Goal: Find specific page/section: Find specific page/section

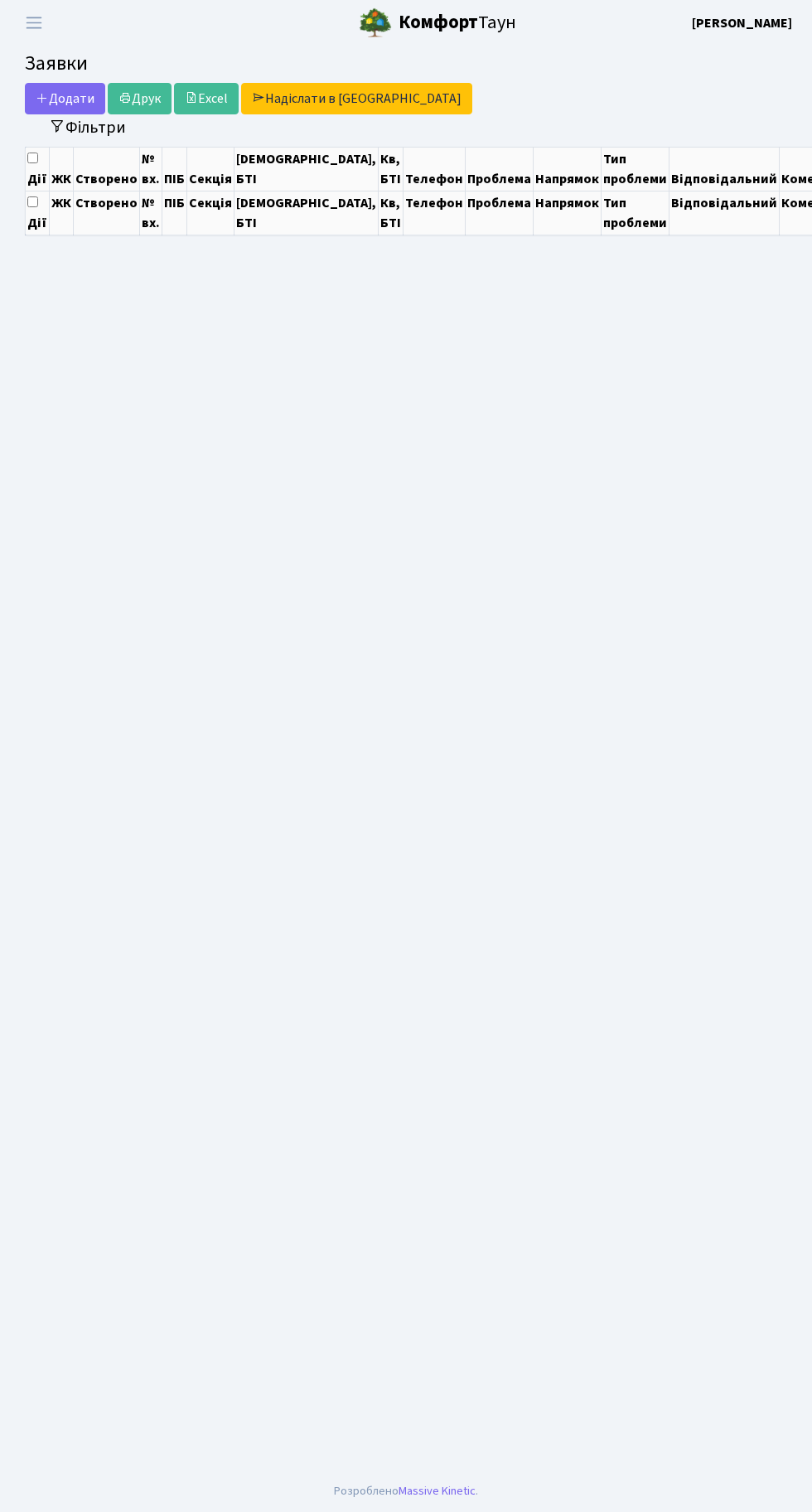
select select "25"
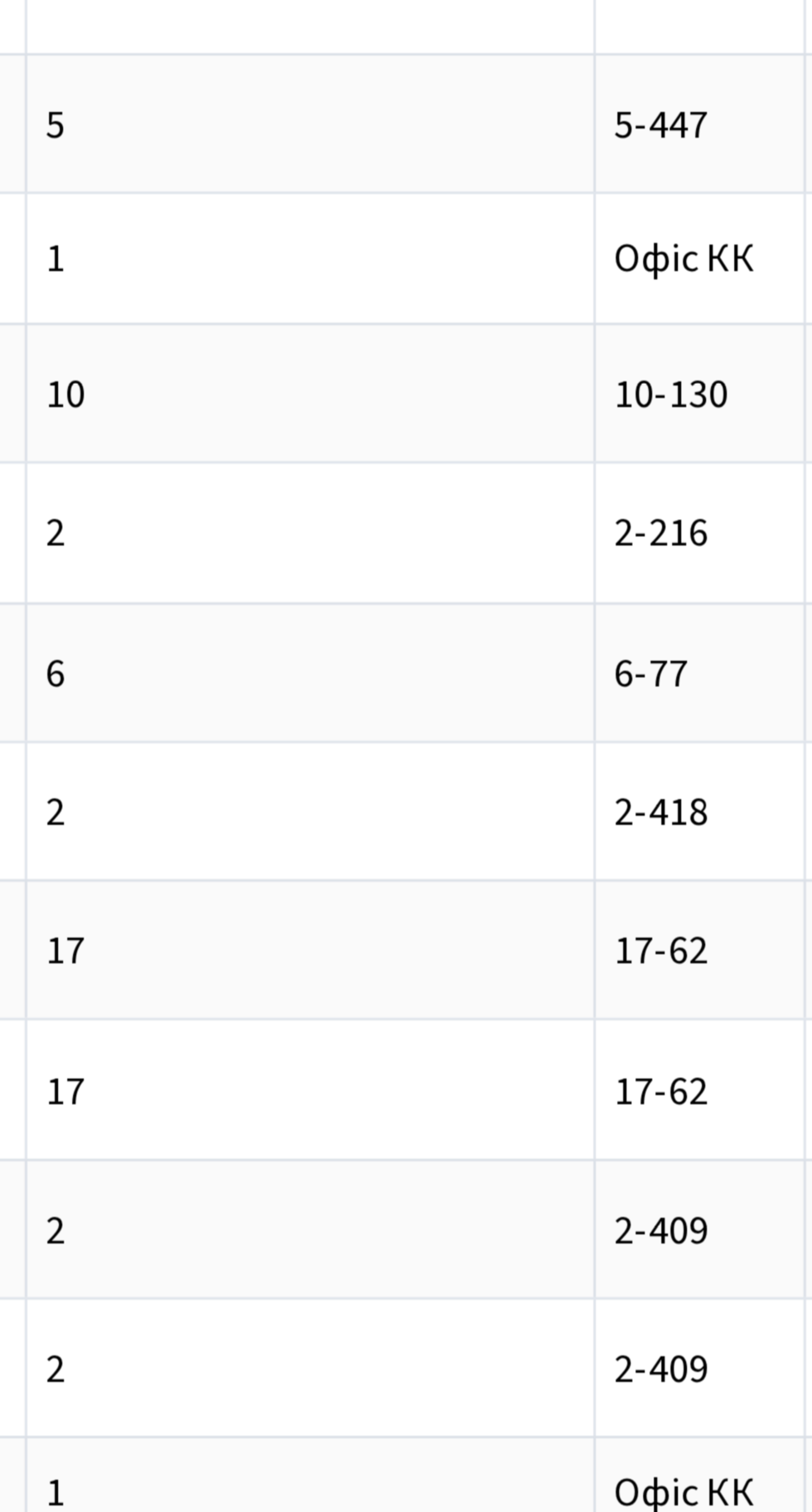
scroll to position [0, 281]
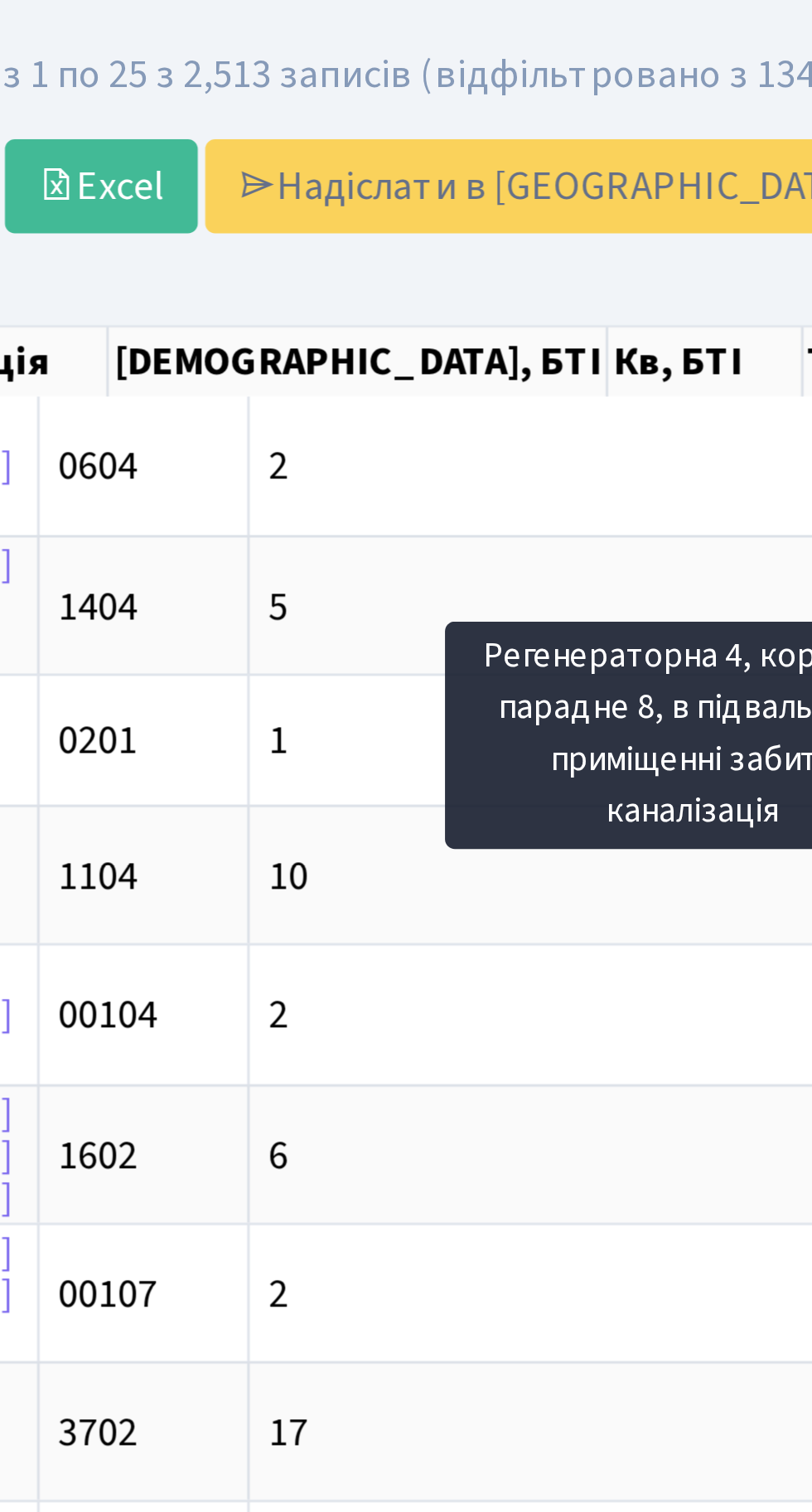
click at [413, 115] on div "Додати Друк Excel Надіслати в КАН" at bounding box center [274, 103] width 500 height 32
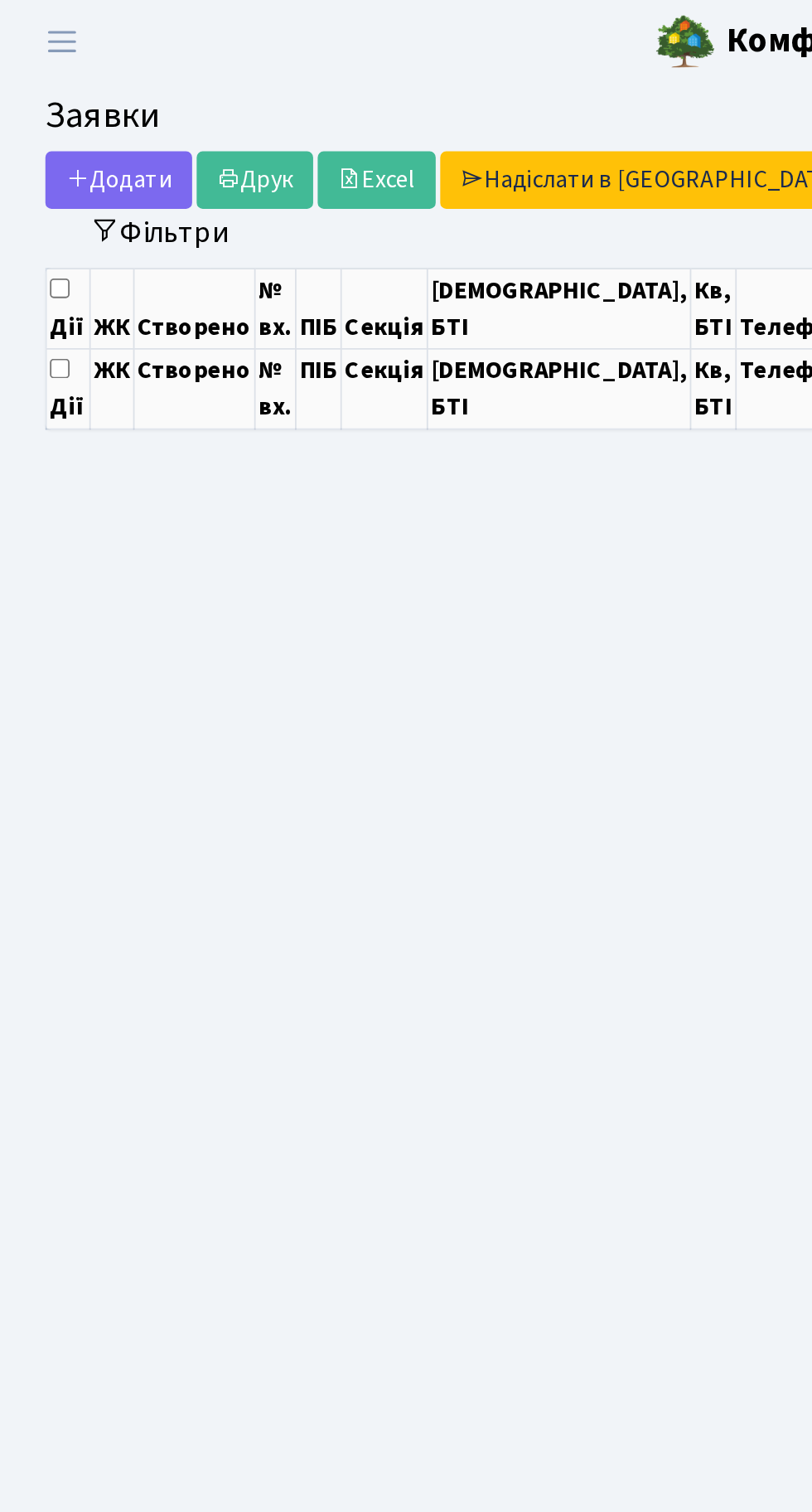
select select "25"
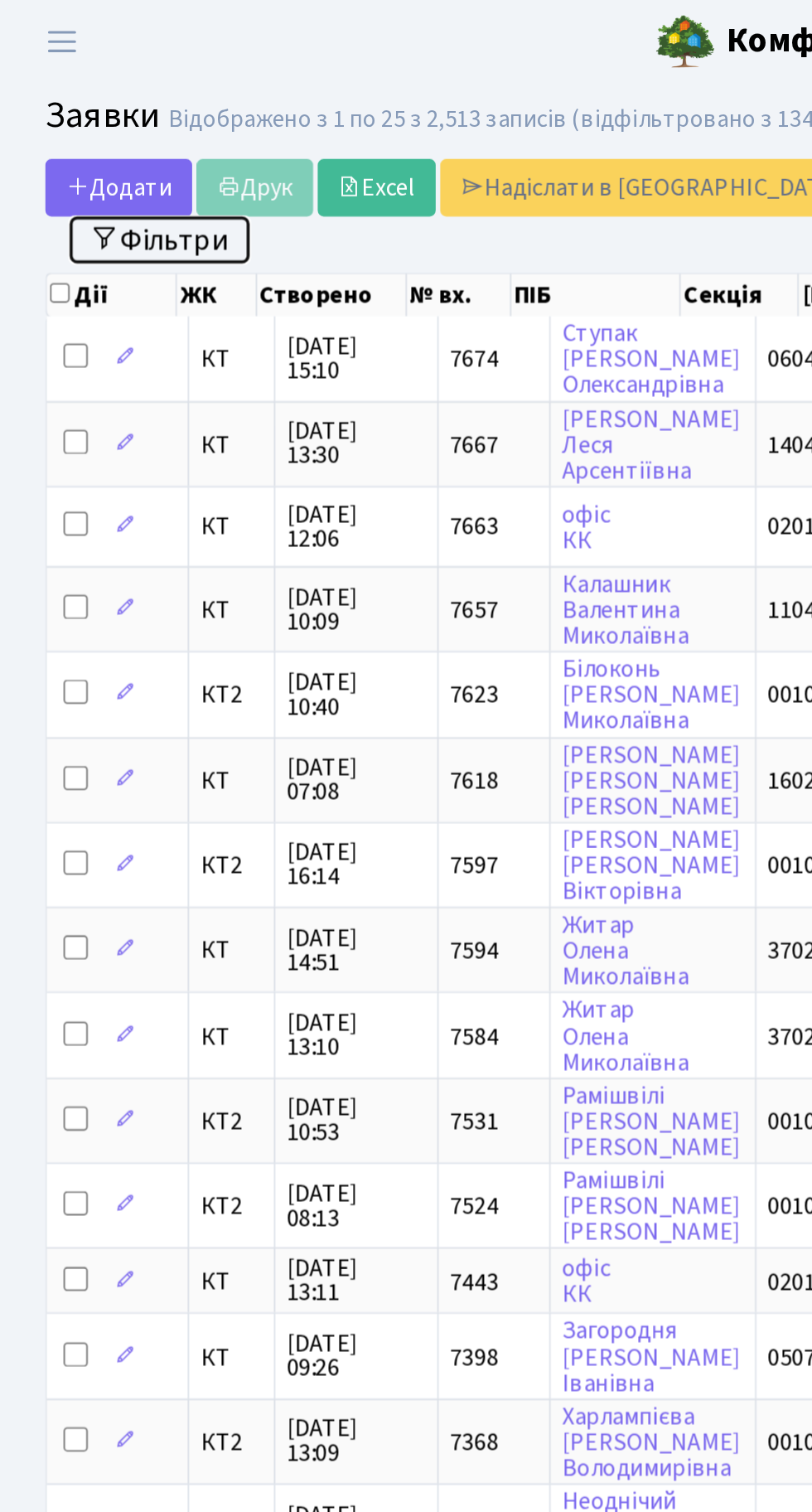
click at [104, 128] on button "Фільтри" at bounding box center [87, 131] width 99 height 26
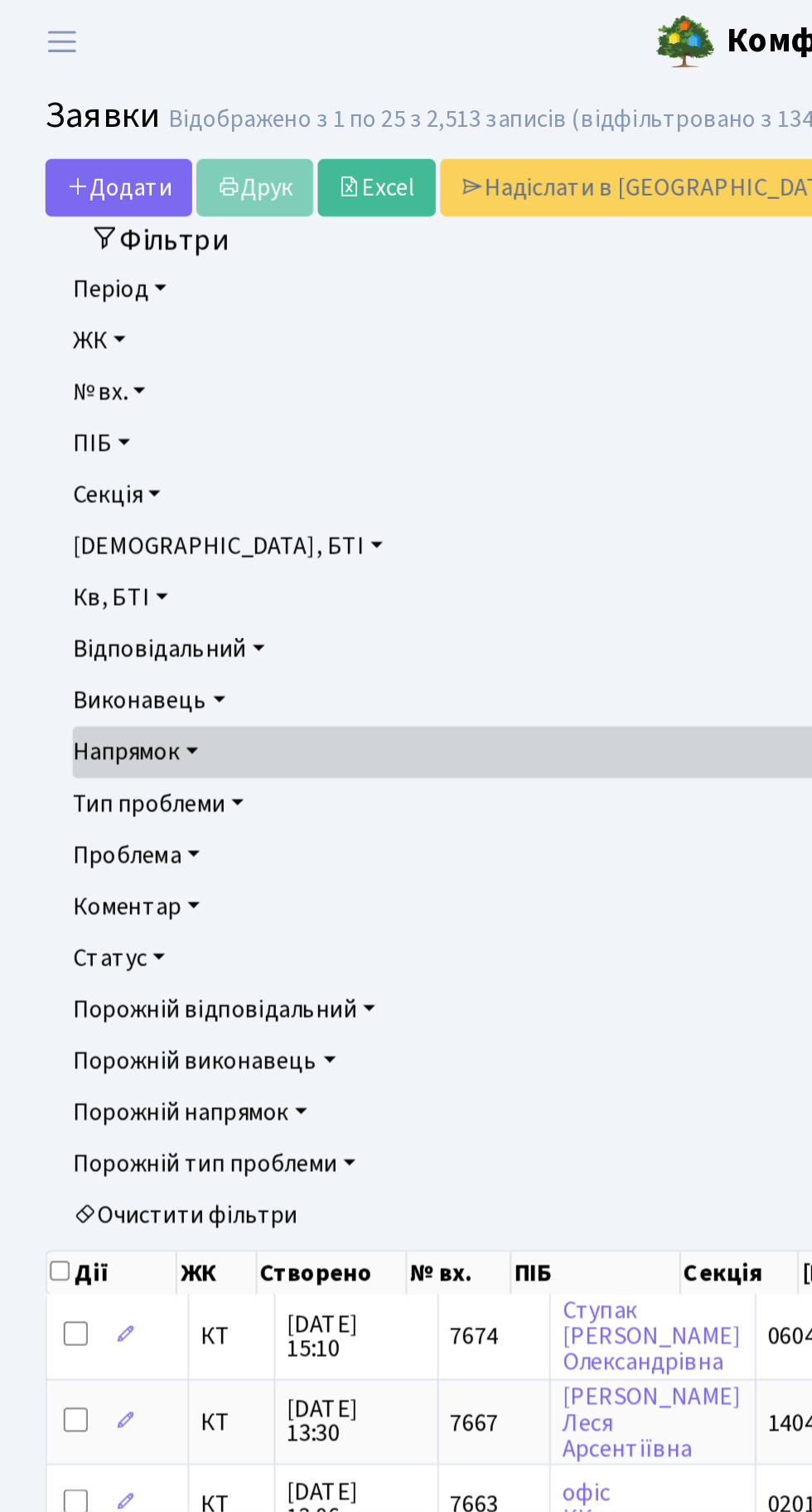
click at [97, 410] on link "Напрямок" at bounding box center [406, 412] width 733 height 28
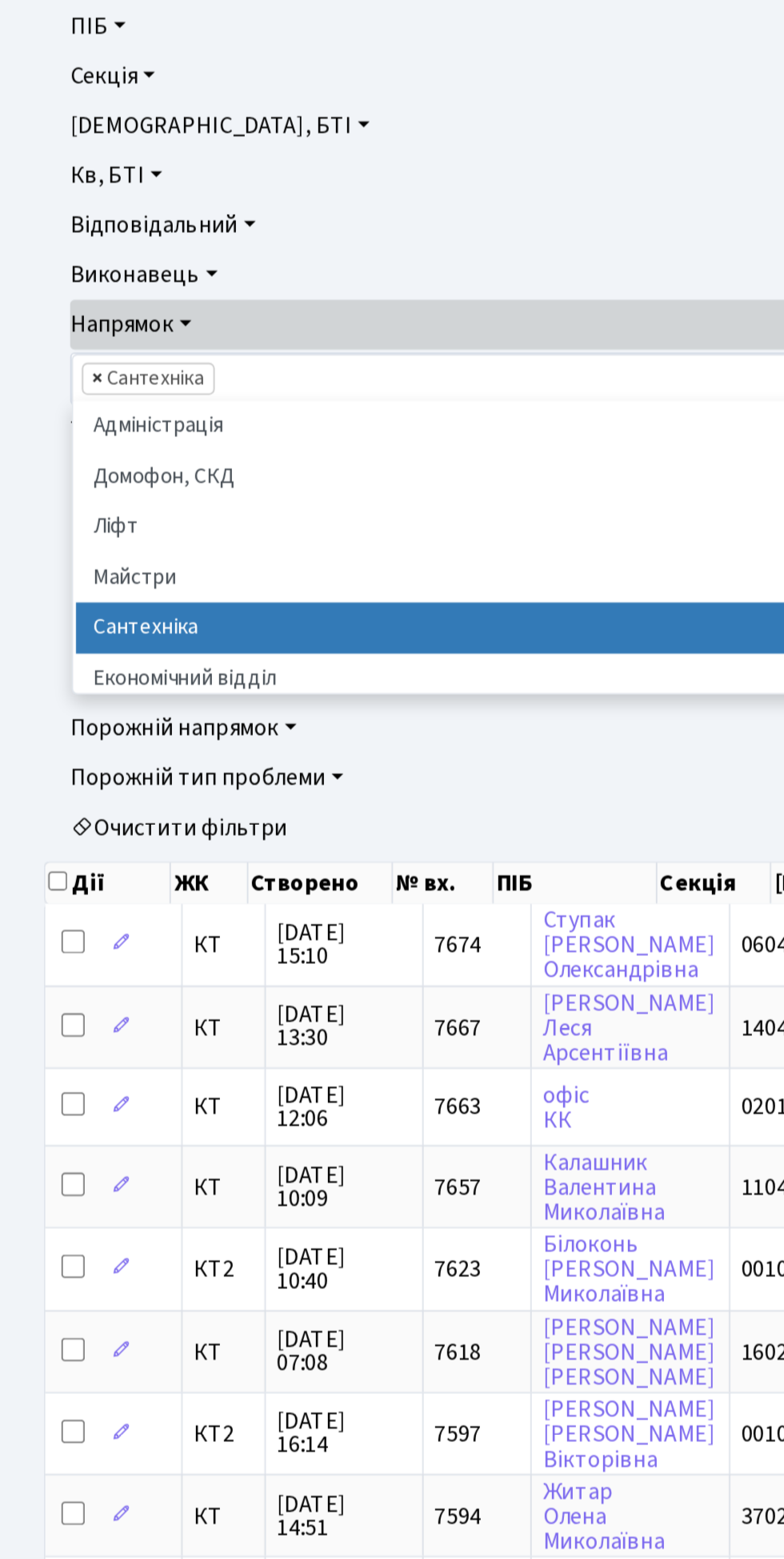
click at [52, 424] on span "×" at bounding box center [53, 427] width 6 height 16
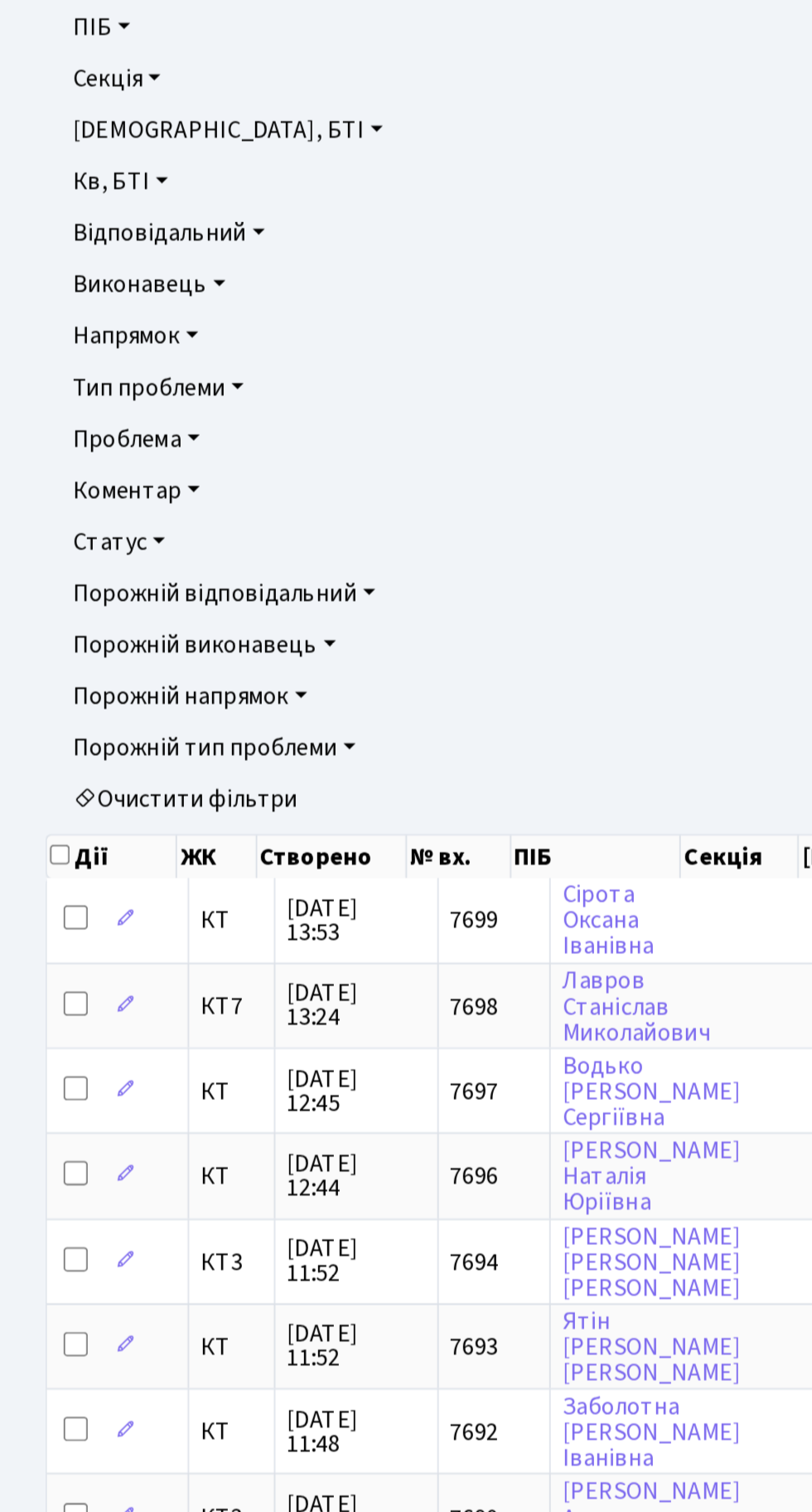
click at [15, 419] on div "Додати Друк Excel Надіслати в [GEOGRAPHIC_DATA] Фільтри Період [DATE] - [DATE] …" at bounding box center [406, 1015] width 787 height 1857
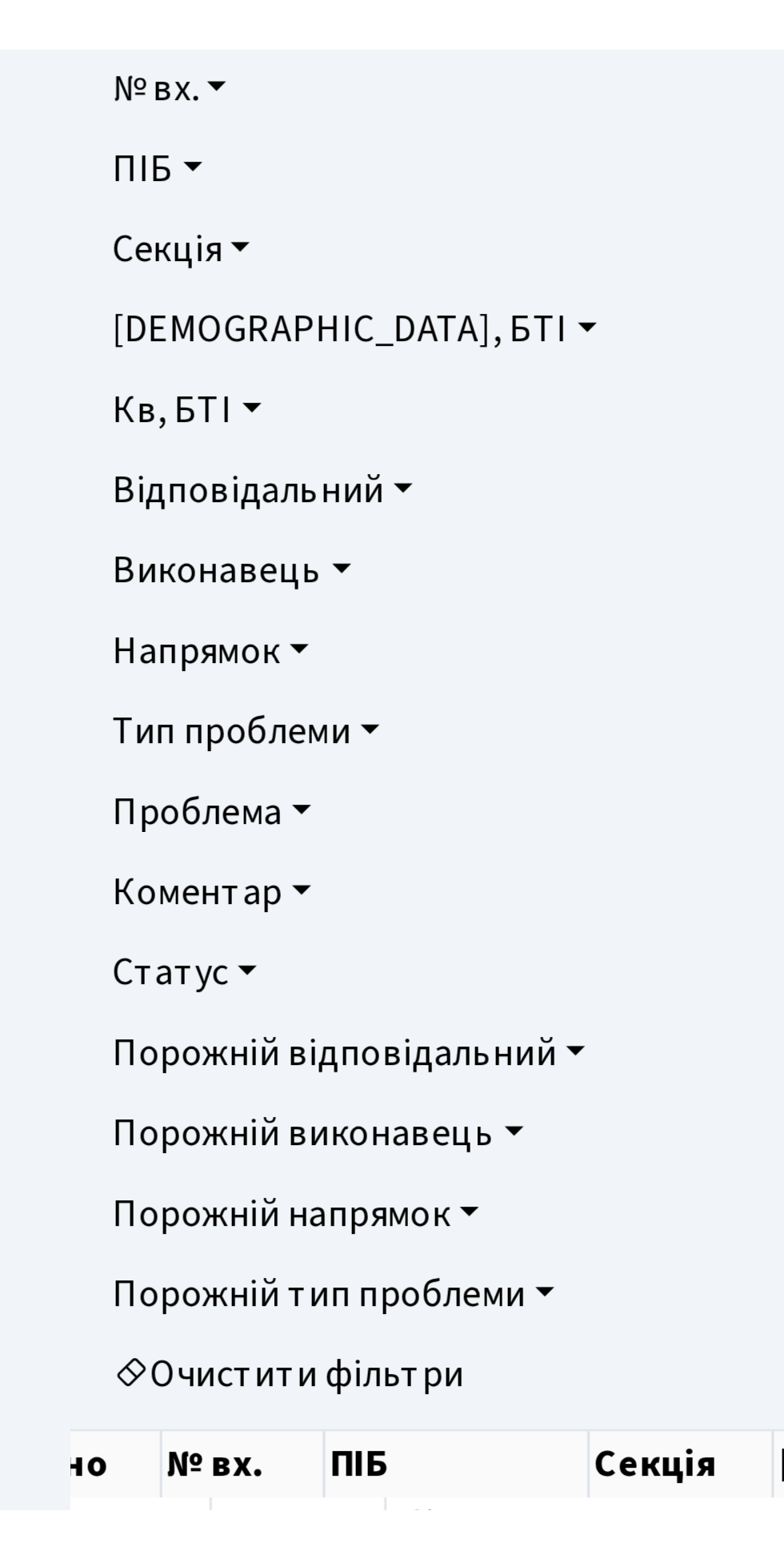
scroll to position [33, 0]
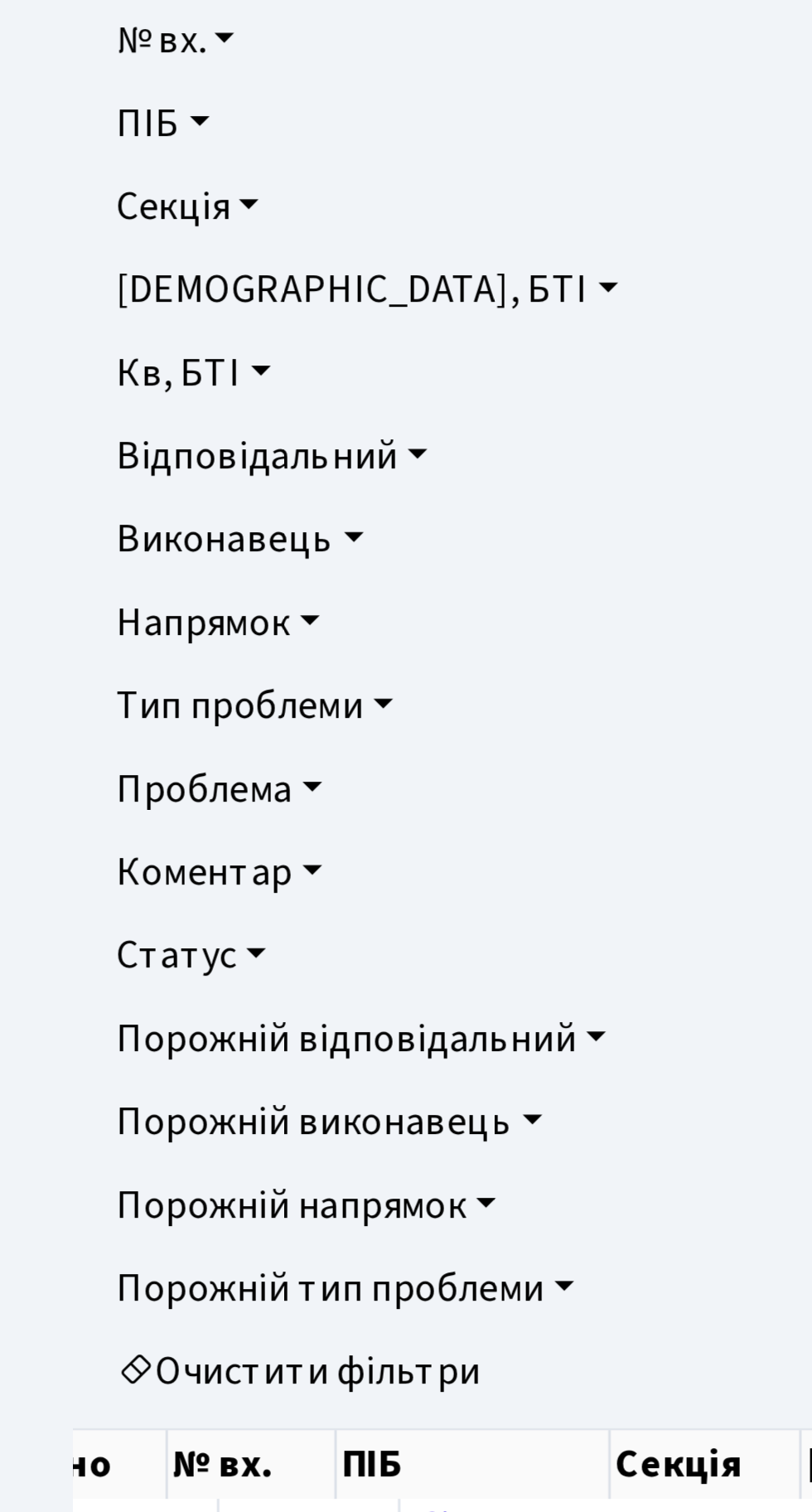
click at [100, 384] on link "Напрямок" at bounding box center [406, 378] width 733 height 28
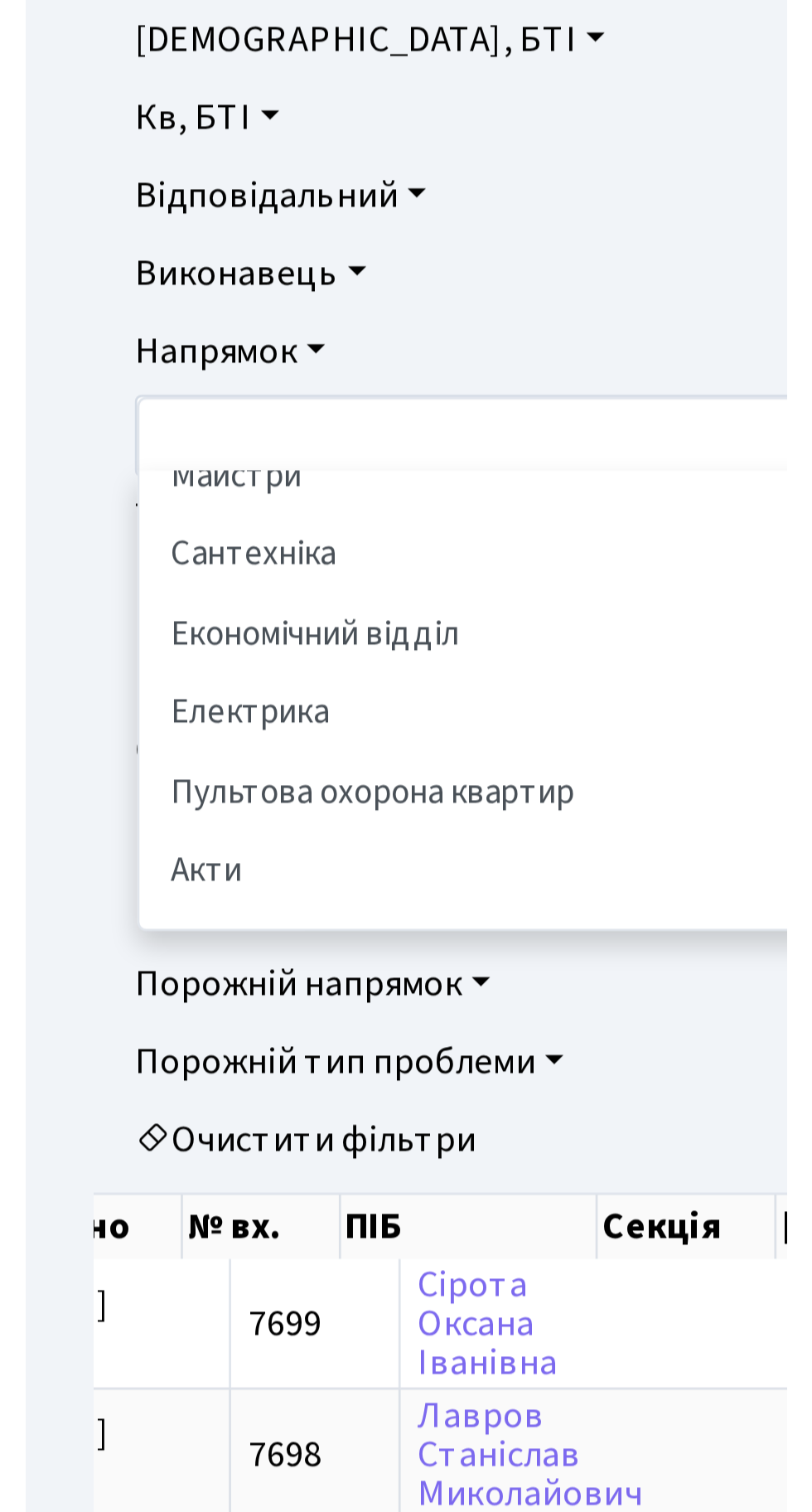
scroll to position [99, 0]
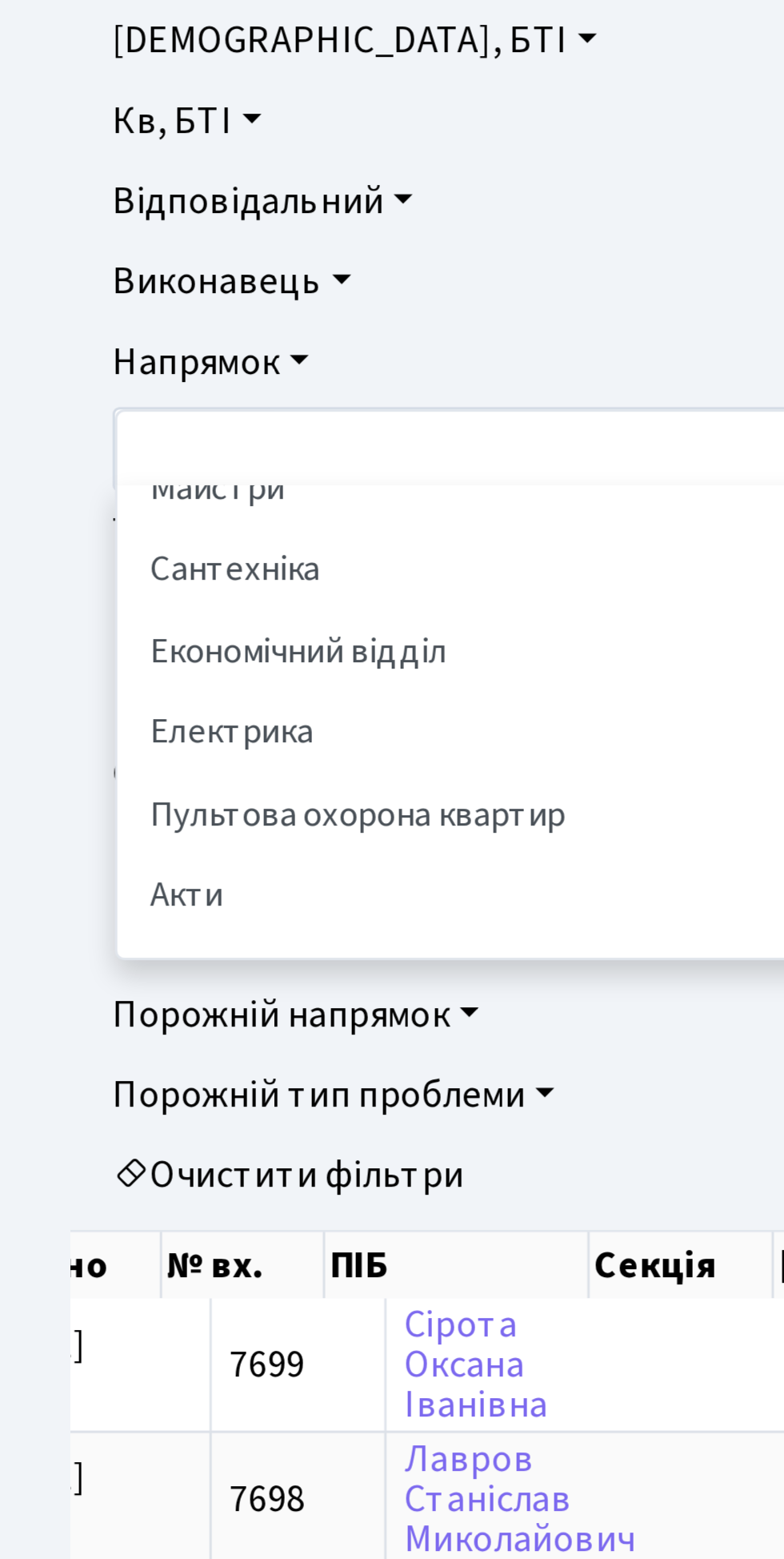
click at [93, 430] on li "Сантехніка" at bounding box center [392, 436] width 701 height 28
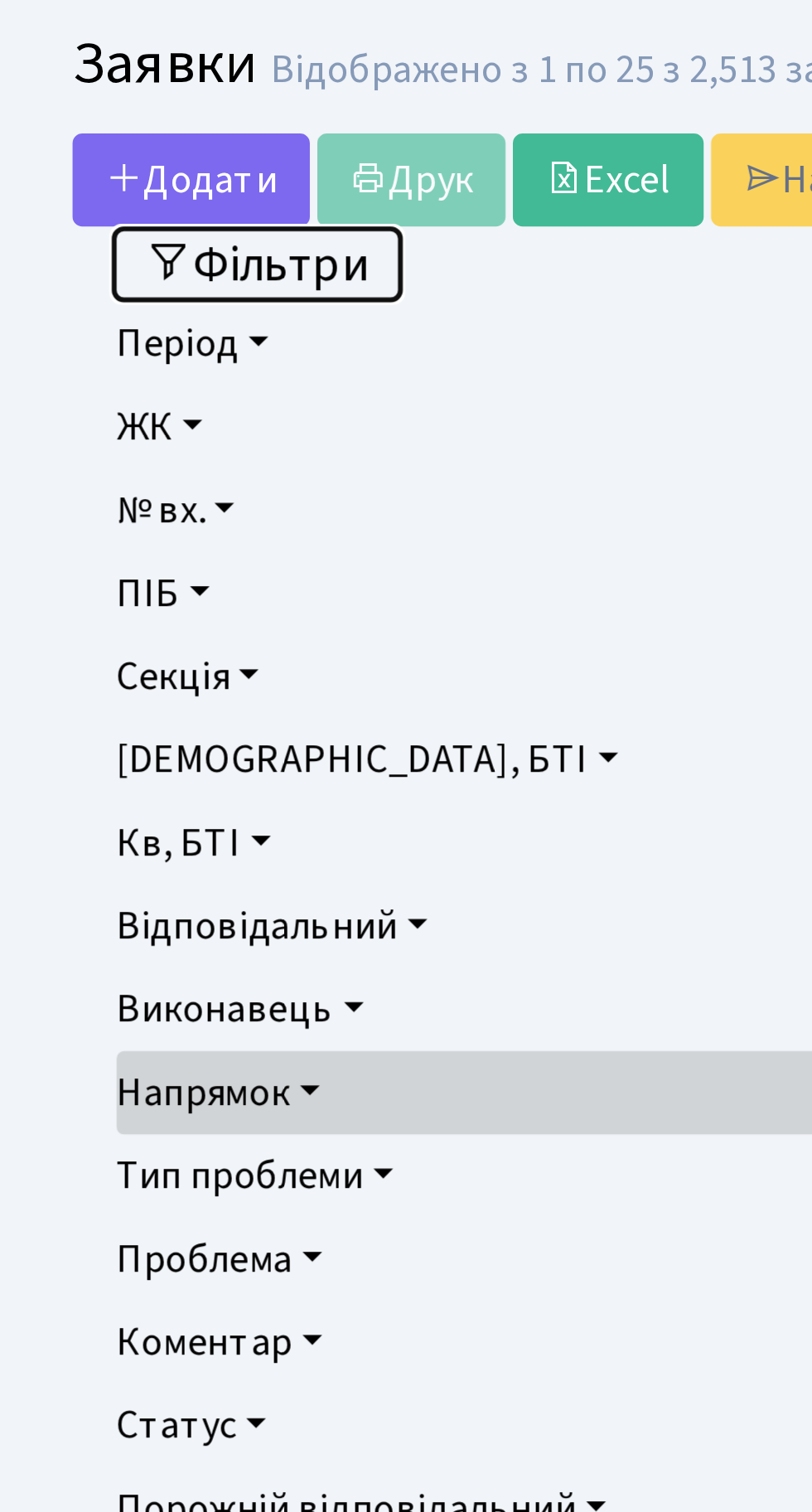
click at [98, 95] on button "Фільтри" at bounding box center [87, 97] width 99 height 26
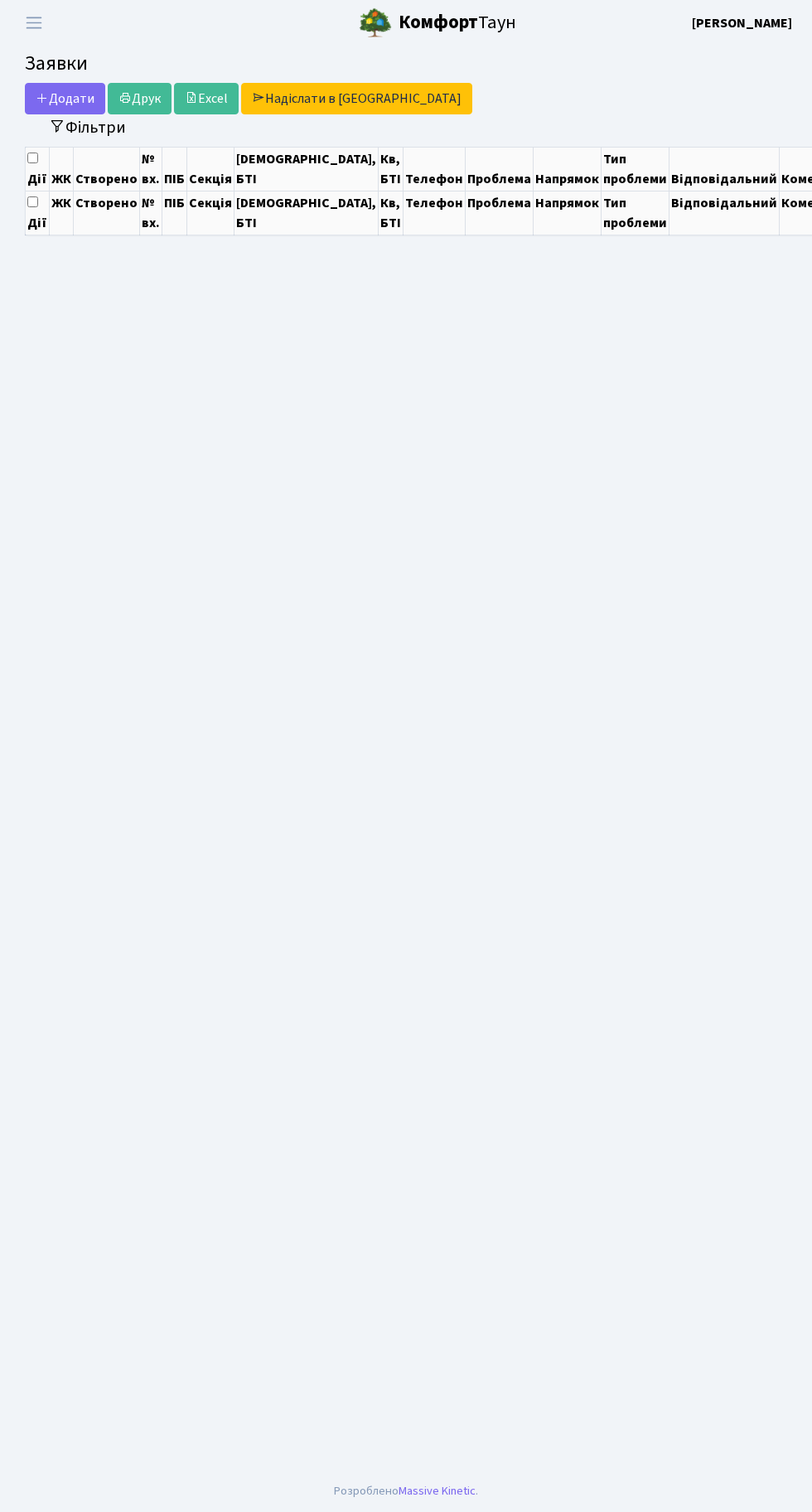
select select "25"
